Goal: Find contact information: Find contact information

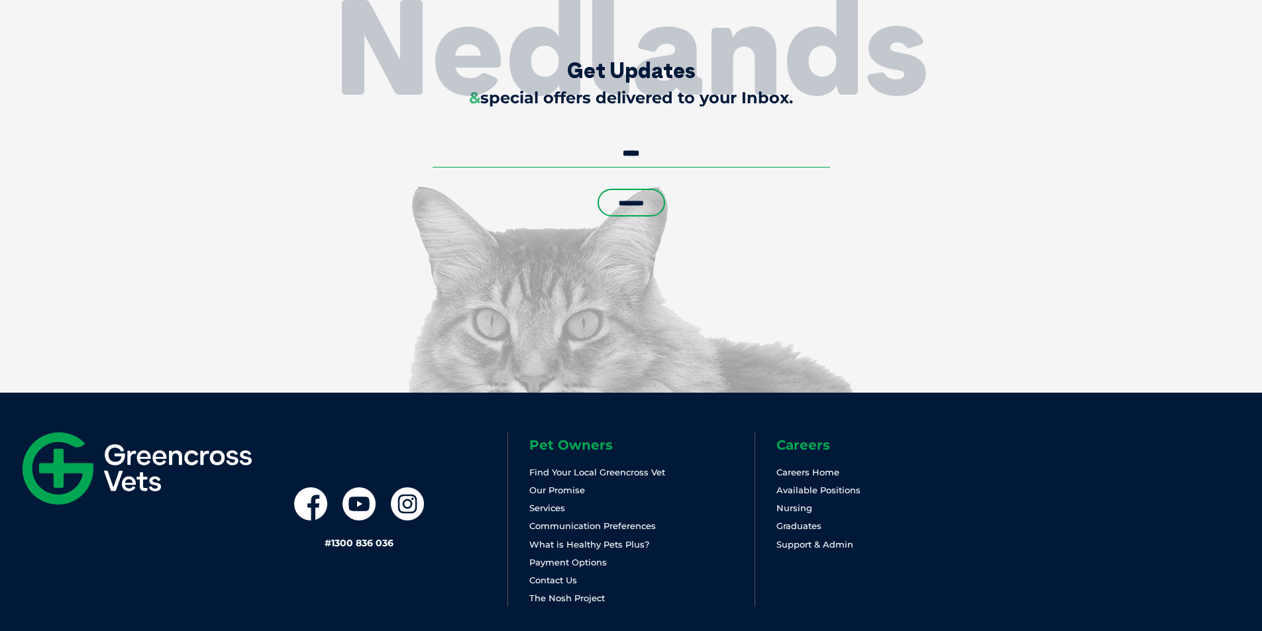
scroll to position [3213, 0]
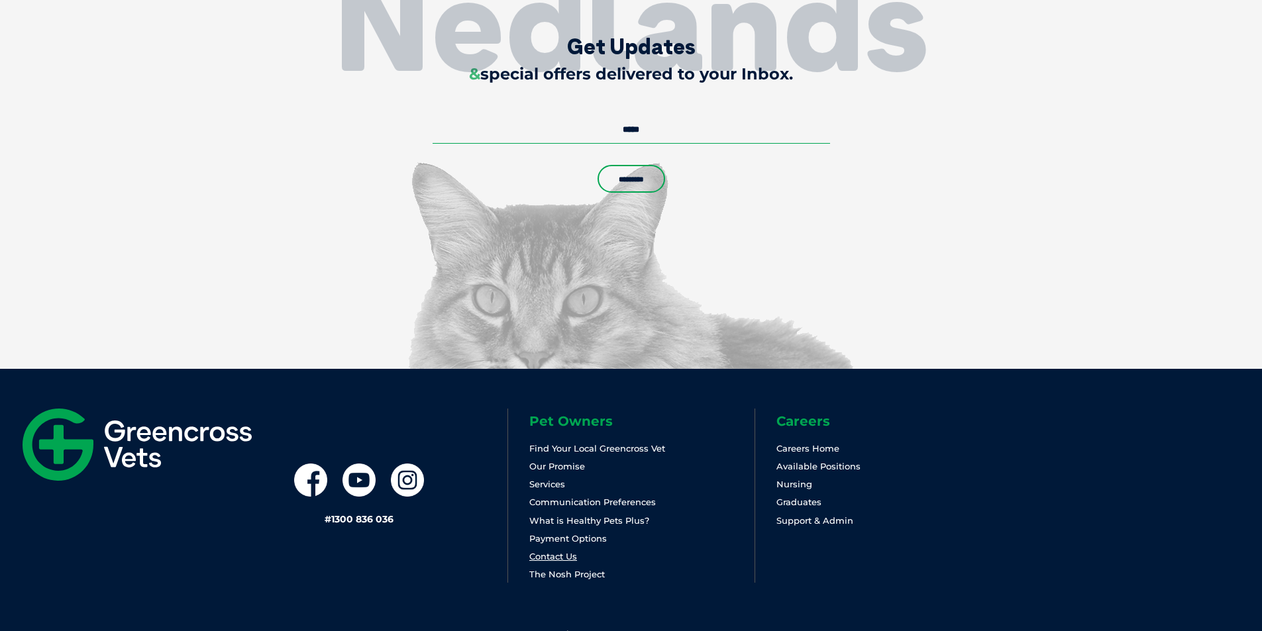
click at [569, 555] on link "Contact Us" at bounding box center [553, 556] width 48 height 11
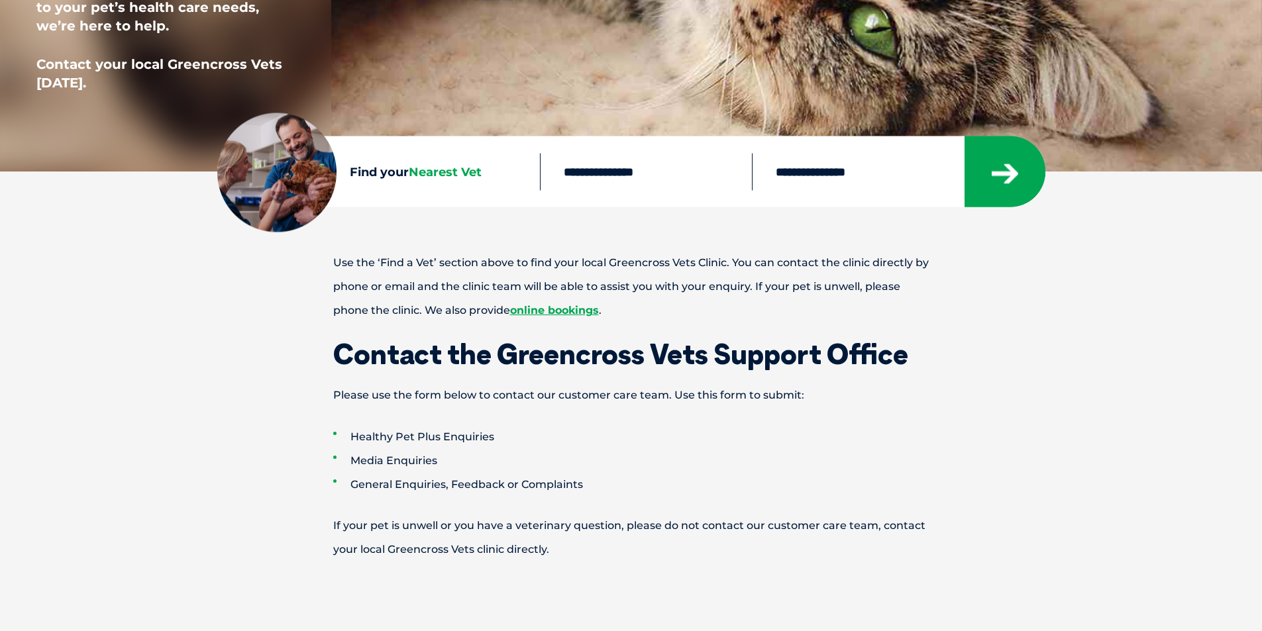
scroll to position [464, 0]
